Goal: Information Seeking & Learning: Learn about a topic

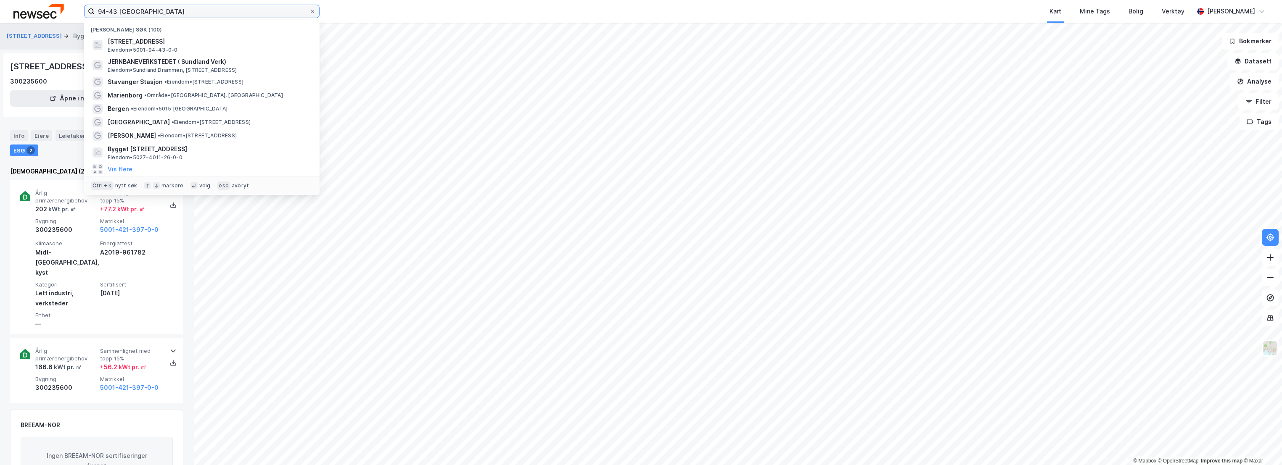
click at [131, 8] on input "94-43 [GEOGRAPHIC_DATA]" at bounding box center [202, 11] width 214 height 13
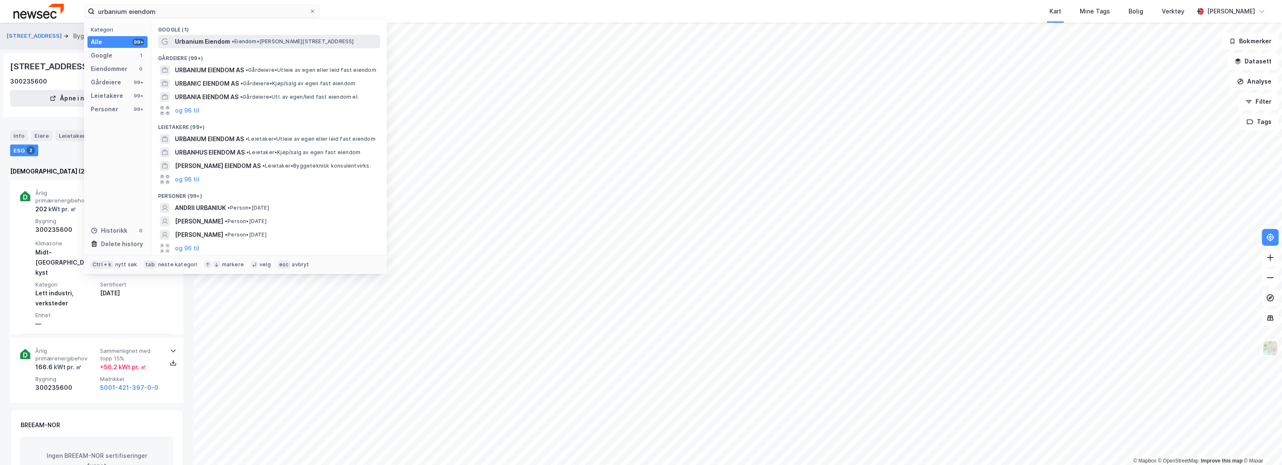
click at [280, 44] on span "• Eiendom • [PERSON_NAME][STREET_ADDRESS]" at bounding box center [293, 41] width 122 height 7
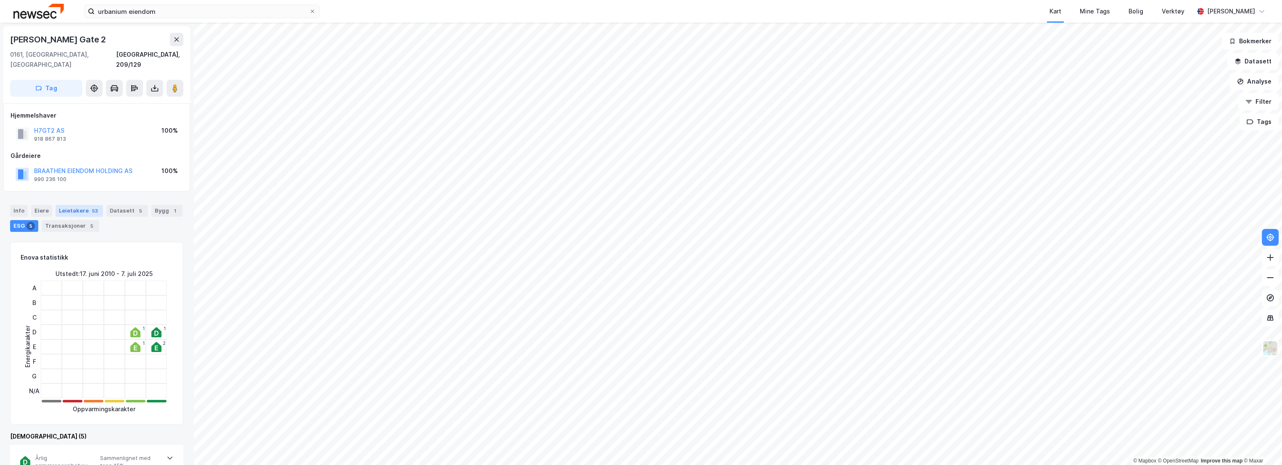
click at [69, 205] on div "Leietakere 53" at bounding box center [79, 211] width 48 height 12
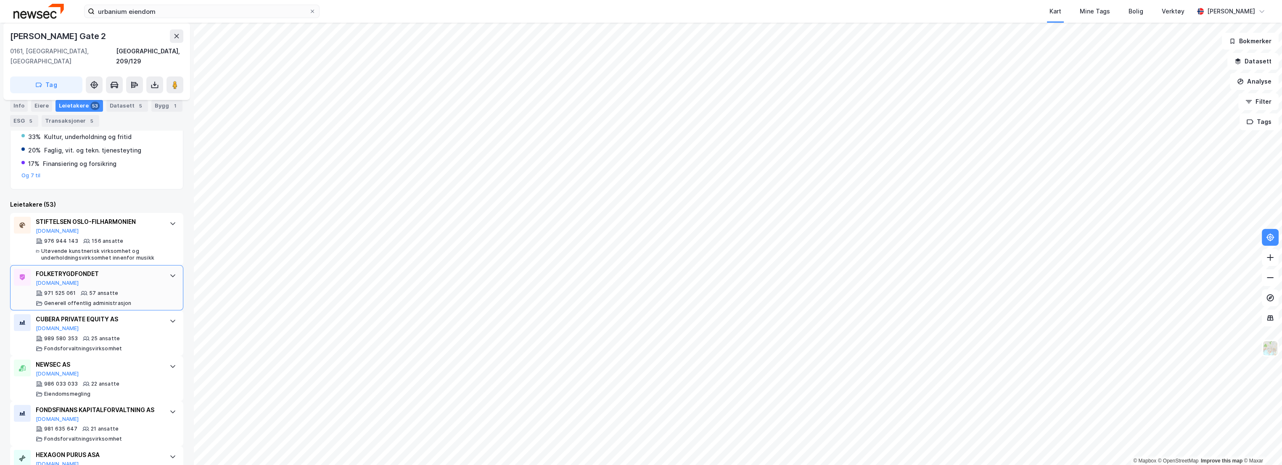
scroll to position [187, 0]
click at [129, 32] on div "[PERSON_NAME] Gate 2" at bounding box center [96, 35] width 173 height 13
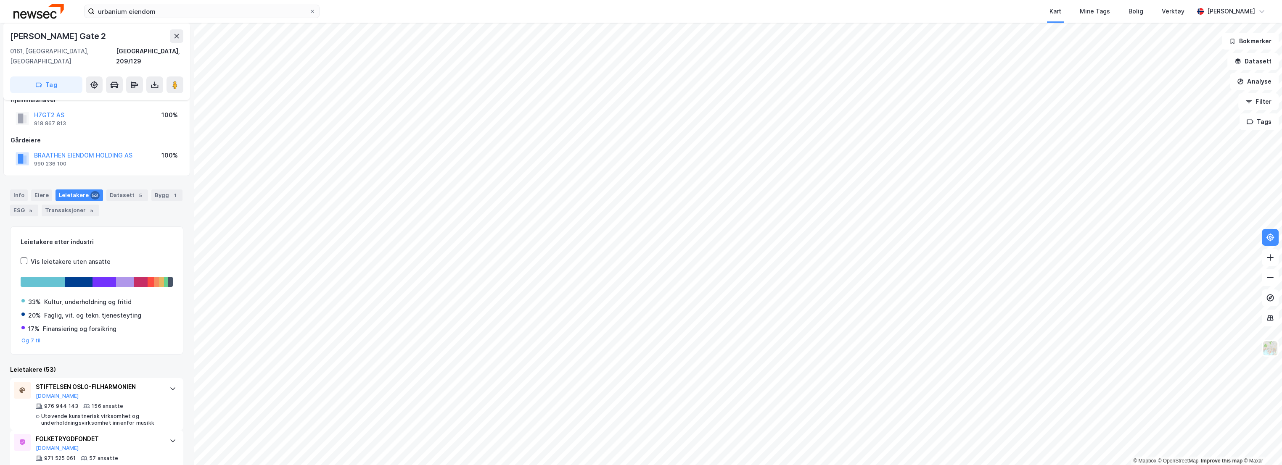
scroll to position [0, 0]
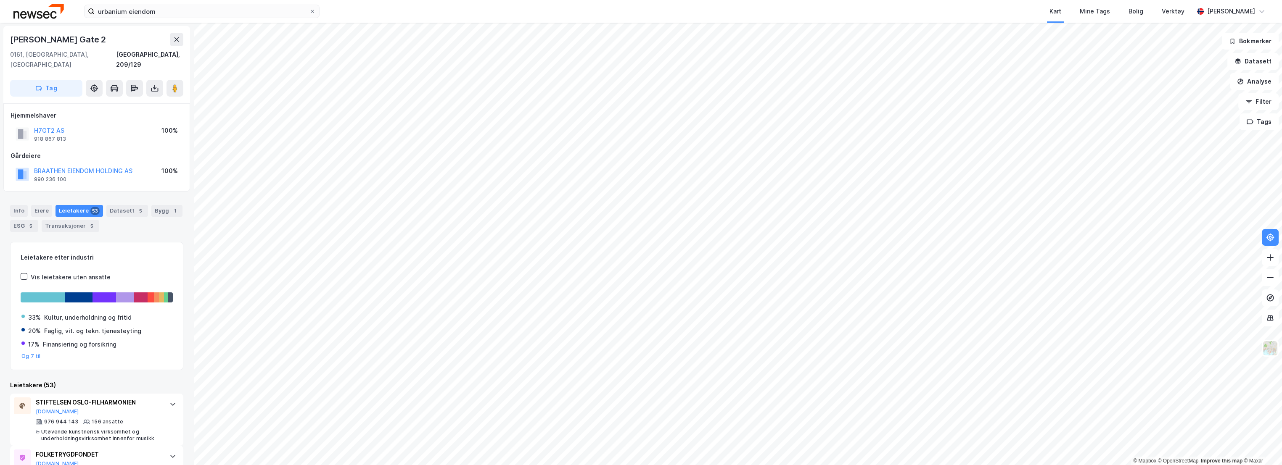
click at [121, 215] on div "Info [PERSON_NAME] 53 Datasett 5 Bygg 1 ESG 5 Transaksjoner 5" at bounding box center [96, 218] width 173 height 27
click at [174, 40] on icon at bounding box center [176, 39] width 7 height 7
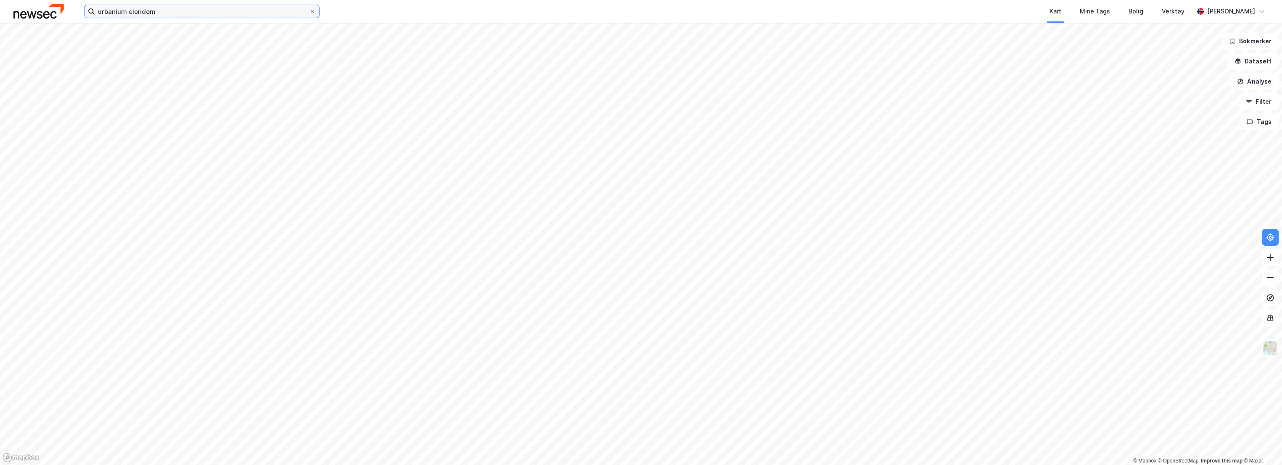
click at [170, 13] on input "urbanium eiendom" at bounding box center [202, 11] width 214 height 13
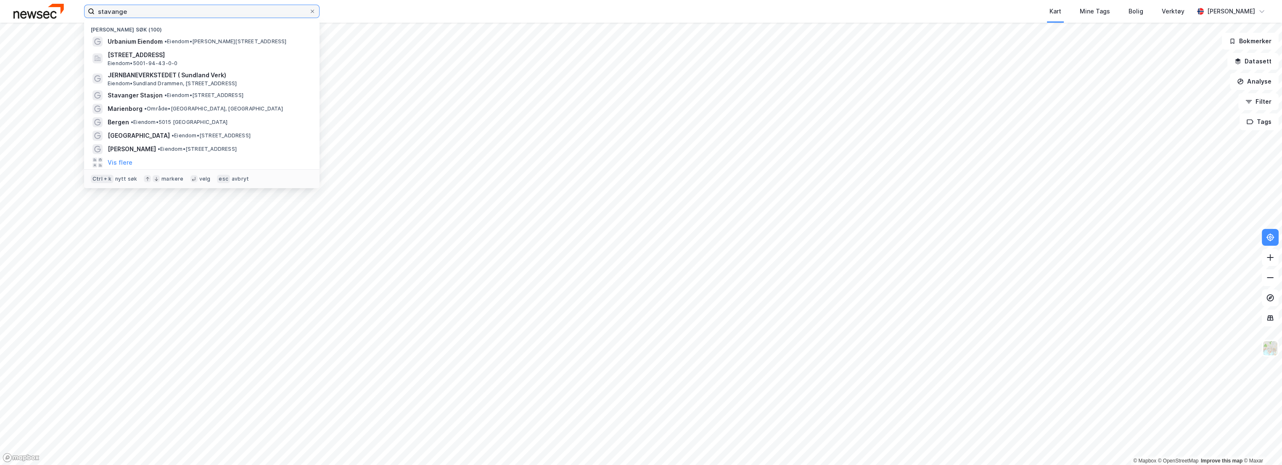
type input "stavange"
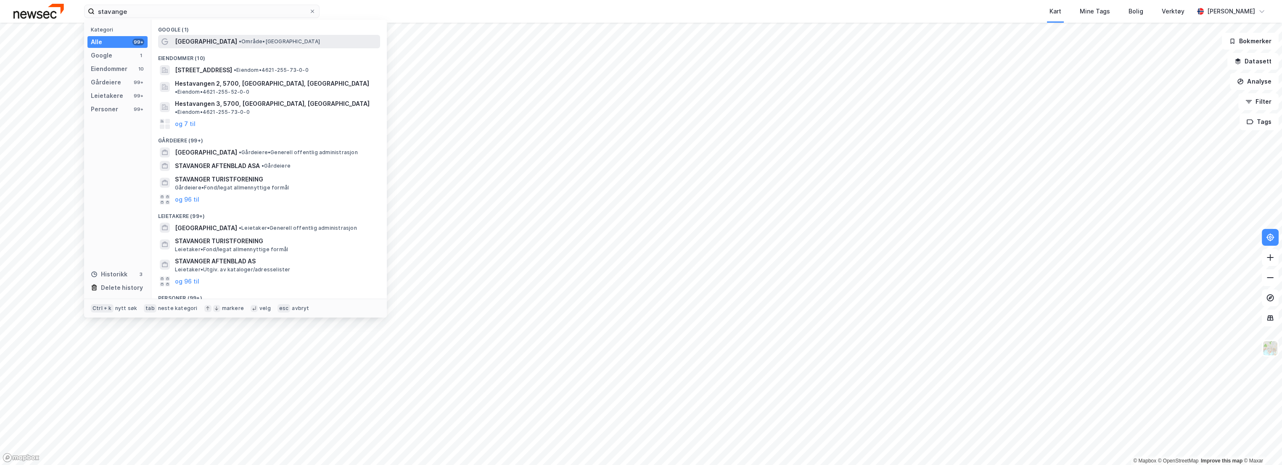
click at [252, 43] on span "• Område • [GEOGRAPHIC_DATA]" at bounding box center [279, 41] width 81 height 7
